Goal: Information Seeking & Learning: Learn about a topic

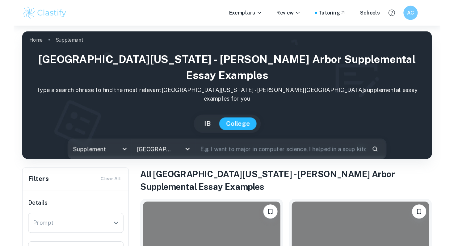
scroll to position [86, 0]
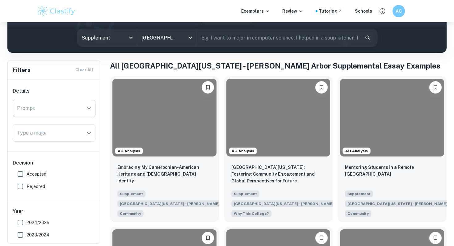
click at [71, 108] on input "Prompt" at bounding box center [49, 109] width 68 height 12
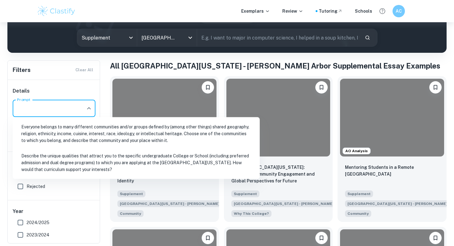
click at [72, 131] on li "Everyone belongs to many different communities and/or groups defined by (among …" at bounding box center [136, 134] width 242 height 28
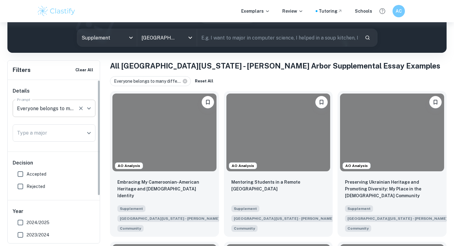
click at [77, 104] on div at bounding box center [85, 108] width 16 height 9
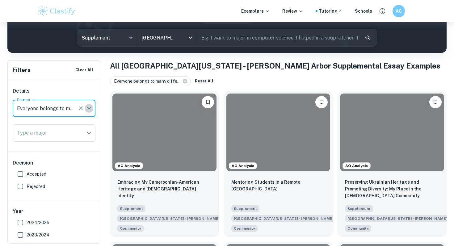
click at [91, 105] on icon "Open" at bounding box center [88, 108] width 7 height 7
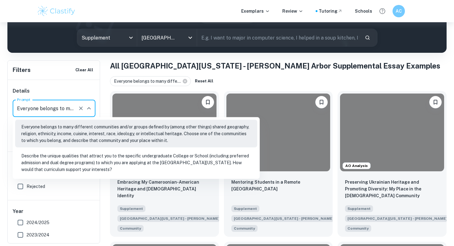
click at [113, 158] on li "Describe the unique qualities that attract you to the specific undergraduate Co…" at bounding box center [136, 163] width 242 height 28
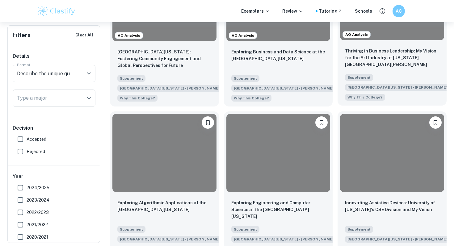
scroll to position [221, 0]
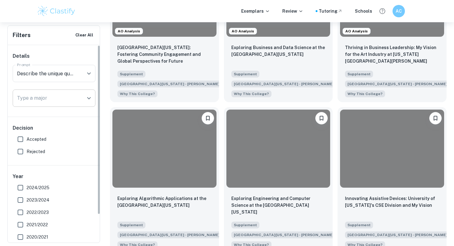
click at [84, 101] on div "Type a major" at bounding box center [54, 98] width 83 height 17
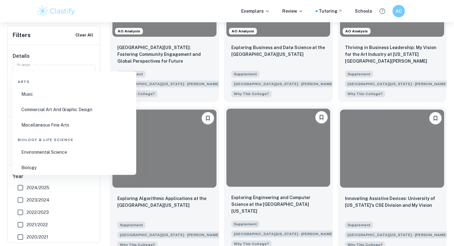
scroll to position [0, 0]
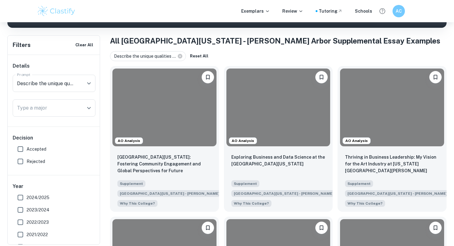
scroll to position [113, 0]
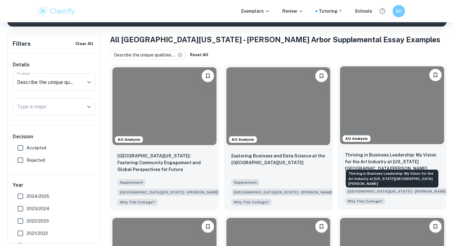
click at [371, 159] on p "Thriving in Business Leadership: My Vision for the Art Industry at [US_STATE][G…" at bounding box center [392, 162] width 94 height 20
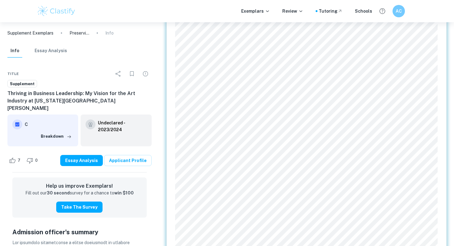
scroll to position [377, 0]
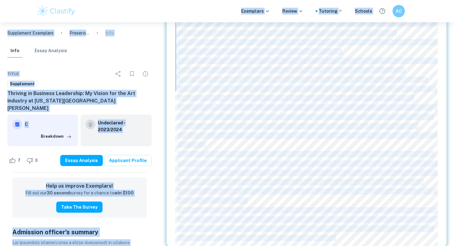
drag, startPoint x: 346, startPoint y: 229, endPoint x: 173, endPoint y: 12, distance: 276.7
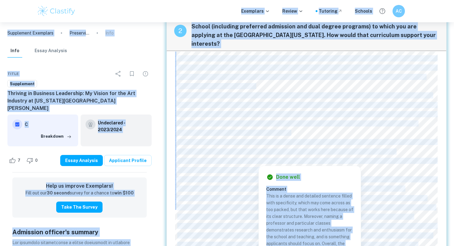
scroll to position [188, 0]
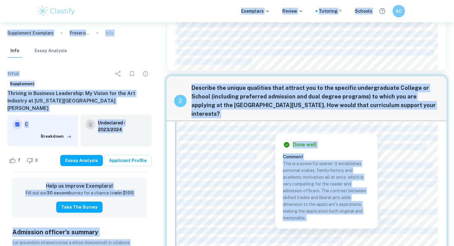
click at [164, 122] on div "1 Everyone belongs to many different communities and/or groups defined by (amon…" at bounding box center [307, 138] width 291 height 605
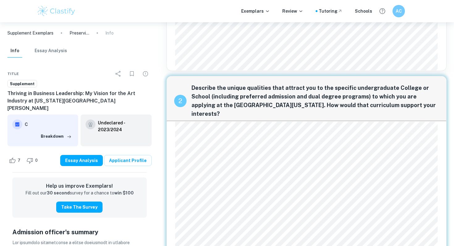
drag, startPoint x: 176, startPoint y: 121, endPoint x: 200, endPoint y: 152, distance: 39.6
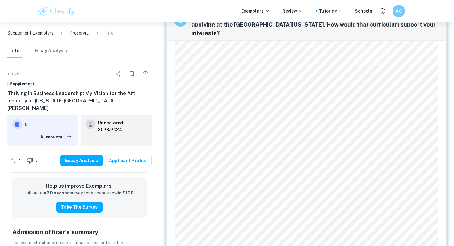
scroll to position [170, 0]
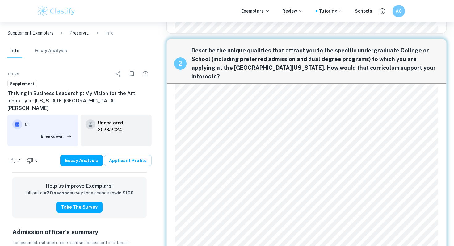
scroll to position [168, 0]
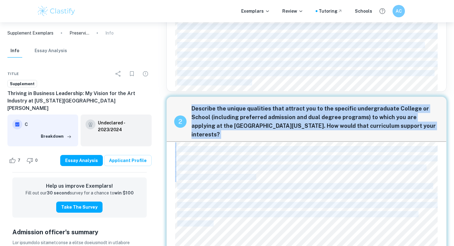
drag, startPoint x: 180, startPoint y: 141, endPoint x: 214, endPoint y: 216, distance: 82.7
click at [214, 214] on div "Done well Comment This is a vivid and immersive hook. It puts the reader into a…" at bounding box center [307, 160] width 296 height 610
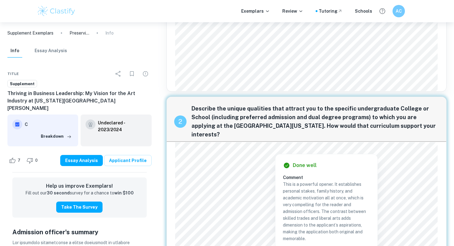
click at [178, 150] on div at bounding box center [274, 147] width 195 height 9
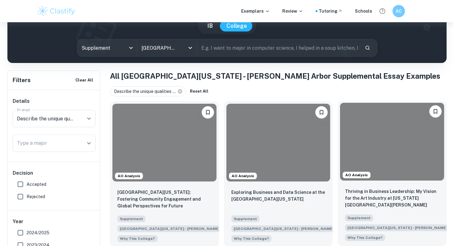
scroll to position [139, 0]
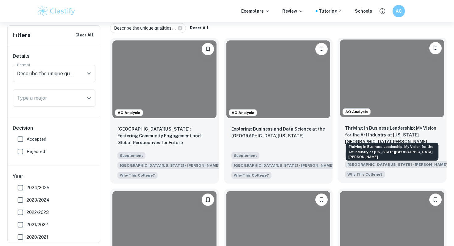
click at [371, 133] on p "Thriving in Business Leadership: My Vision for the Art Industry at [US_STATE][G…" at bounding box center [392, 135] width 94 height 20
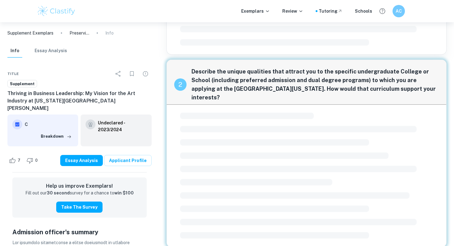
scroll to position [377, 0]
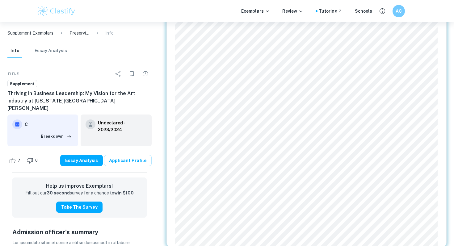
drag, startPoint x: 354, startPoint y: 232, endPoint x: 178, endPoint y: 29, distance: 267.8
click at [178, 29] on div "I aspire to be the first in my family to attain a four-year college degree in […" at bounding box center [306, 90] width 263 height 314
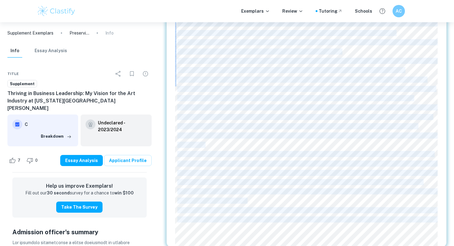
drag, startPoint x: 178, startPoint y: 136, endPoint x: 336, endPoint y: 229, distance: 183.1
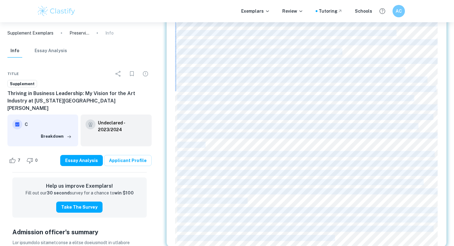
drag, startPoint x: 348, startPoint y: 223, endPoint x: 335, endPoint y: 231, distance: 15.1
copy div "5 Loremips dolorsi am cons adipiscin elitseddoei tem/in utlabo etdolor ma (aliq…"
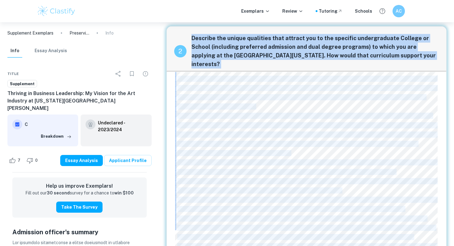
scroll to position [237, 0]
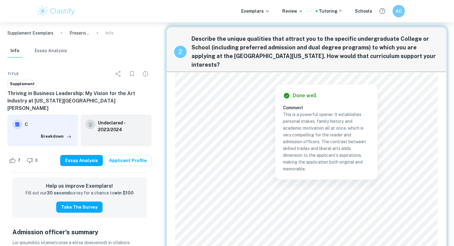
click at [171, 65] on div "2 Describe the unique qualities that attract you to the specific undergraduate …" at bounding box center [307, 207] width 281 height 360
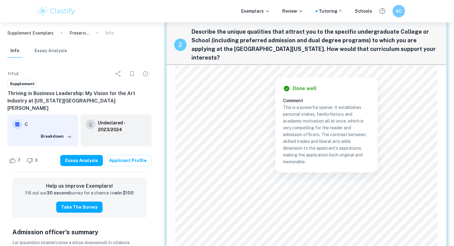
scroll to position [229, 0]
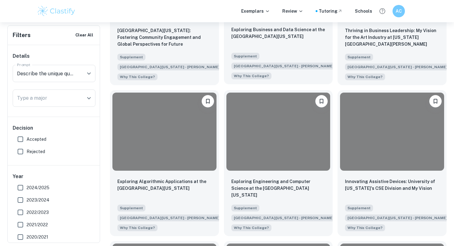
scroll to position [237, 0]
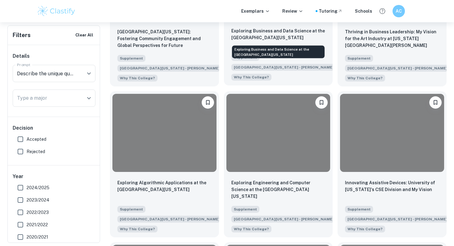
click at [249, 38] on p "Exploring Business and Data Science at the [GEOGRAPHIC_DATA][US_STATE]" at bounding box center [279, 35] width 94 height 14
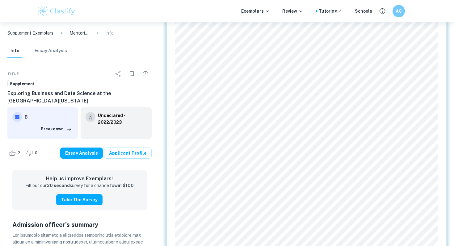
scroll to position [424, 0]
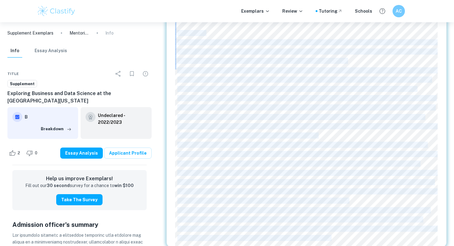
drag, startPoint x: 341, startPoint y: 229, endPoint x: 177, endPoint y: 23, distance: 263.5
click at [177, 23] on div "As I wrangled datasets on the [GEOGRAPHIC_DATA] and one hundred and eight other…" at bounding box center [306, 66] width 263 height 361
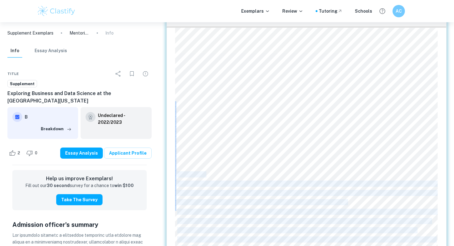
scroll to position [280, 0]
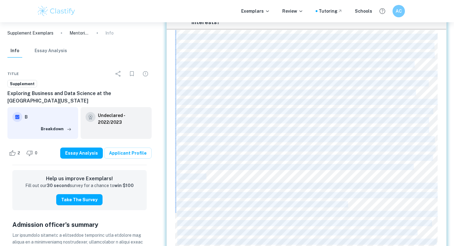
drag, startPoint x: 175, startPoint y: 177, endPoint x: 178, endPoint y: 29, distance: 147.8
click at [178, 30] on div "As I wrangled datasets on the [GEOGRAPHIC_DATA] and one hundred and eight other…" at bounding box center [306, 210] width 263 height 361
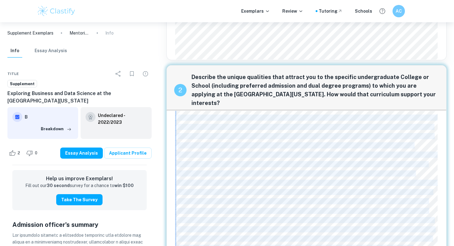
scroll to position [167, 0]
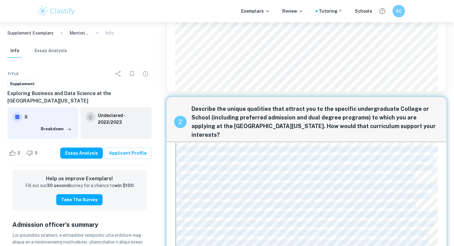
copy body "As I wrangled datasets on the [GEOGRAPHIC_DATA] and one hundred and eight other…"
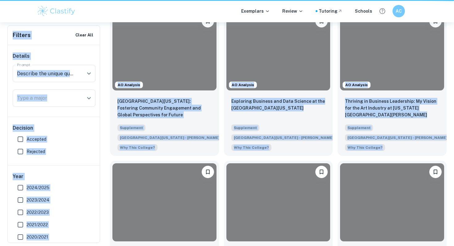
scroll to position [237, 0]
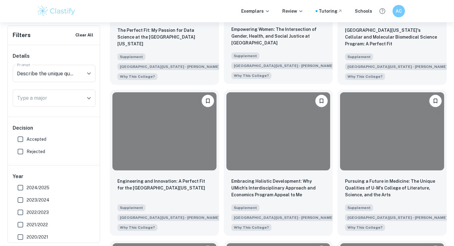
scroll to position [1158, 0]
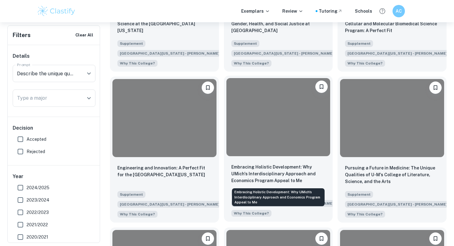
click at [277, 171] on p "Embracing Holistic Development: Why UMich's Interdisciplinary Approach and Econ…" at bounding box center [279, 174] width 94 height 20
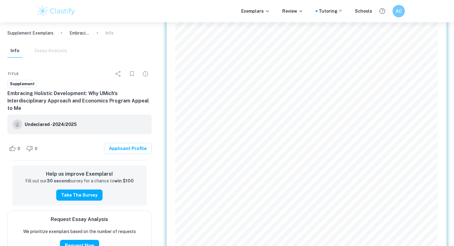
scroll to position [629, 0]
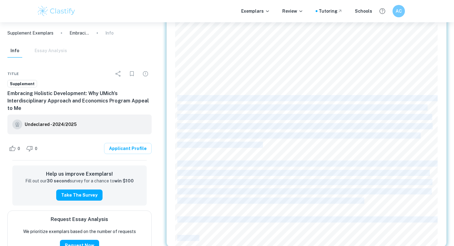
drag, startPoint x: 212, startPoint y: 232, endPoint x: 179, endPoint y: 90, distance: 146.4
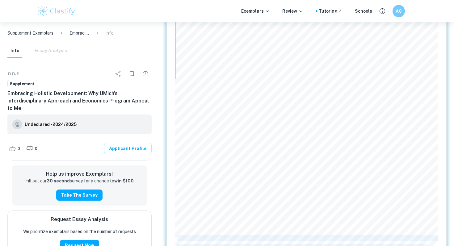
scroll to position [490, 0]
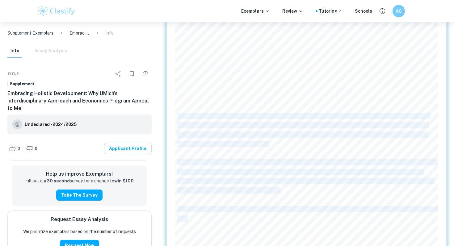
drag, startPoint x: 178, startPoint y: 228, endPoint x: 178, endPoint y: 106, distance: 121.2
click at [178, 106] on div "Answer: Hey [US_STATE]! I've spent the last few months scrolling through r/uofM…" at bounding box center [306, 135] width 263 height 501
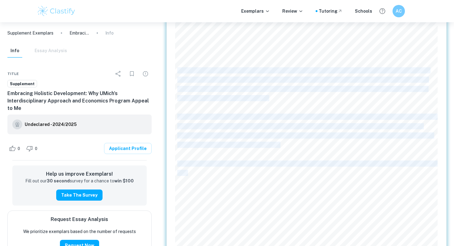
scroll to position [629, 0]
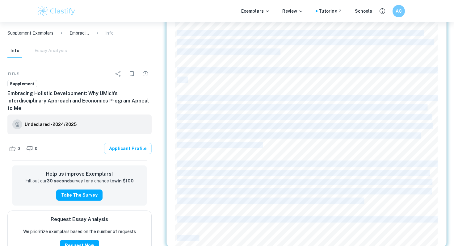
drag, startPoint x: 212, startPoint y: 231, endPoint x: 179, endPoint y: 24, distance: 208.8
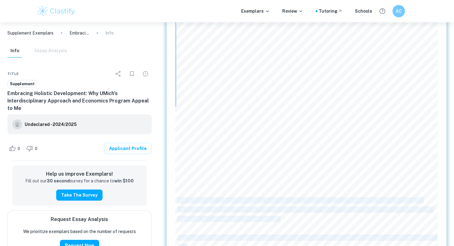
scroll to position [460, 0]
drag, startPoint x: 178, startPoint y: 195, endPoint x: 181, endPoint y: 218, distance: 23.7
click at [181, 214] on div "Answer: Hey [US_STATE]! I've spent the last few months scrolling through r/uofM…" at bounding box center [306, 165] width 263 height 501
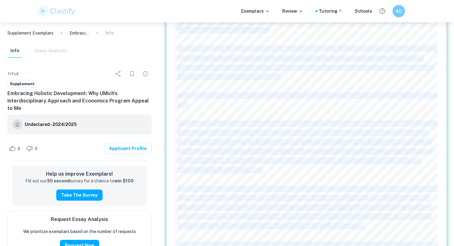
scroll to position [629, 0]
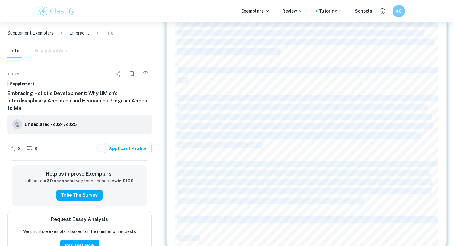
drag, startPoint x: 179, startPoint y: 68, endPoint x: 267, endPoint y: 236, distance: 189.9
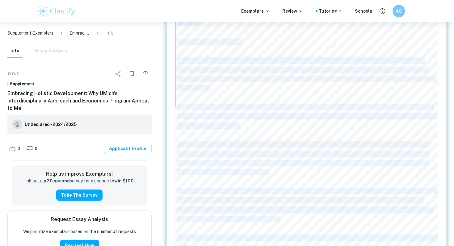
scroll to position [460, 0]
copy body "Answer: Hey [US_STATE]! I've spent the last few months scrolling through r/uofM…"
